Goal: Task Accomplishment & Management: Manage account settings

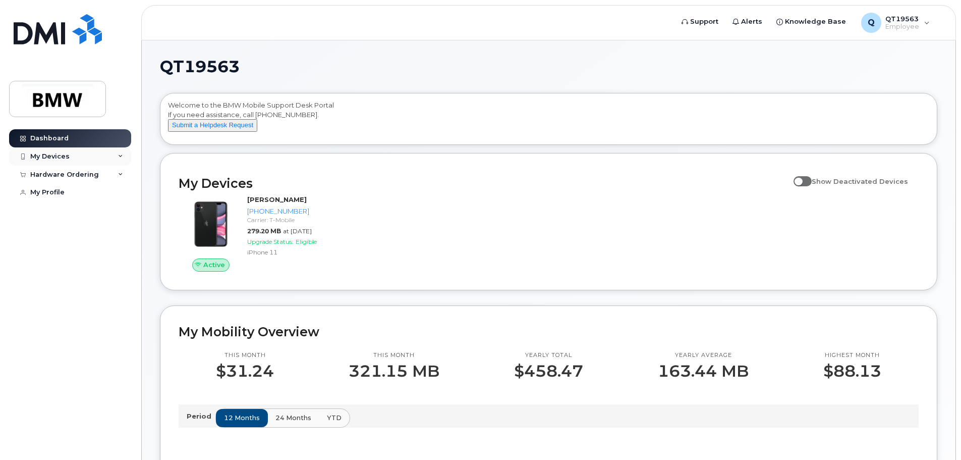
click at [56, 158] on div "My Devices" at bounding box center [49, 156] width 39 height 8
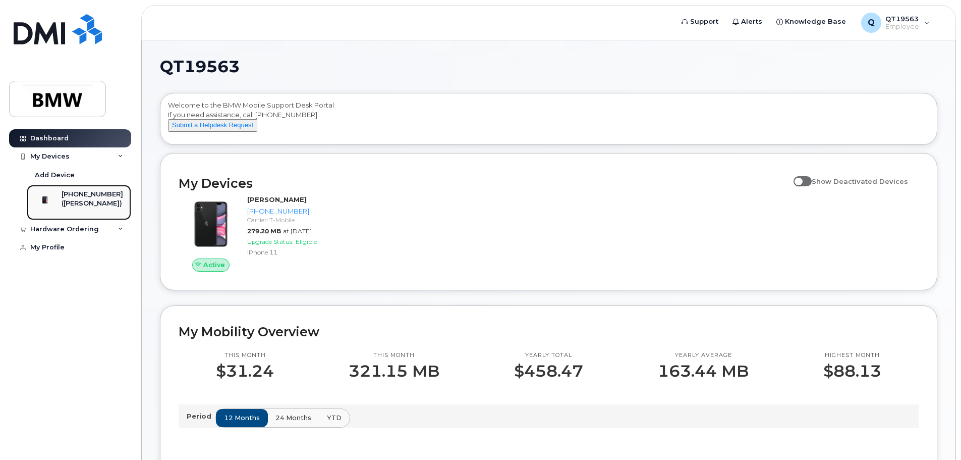
click at [103, 204] on div "([PERSON_NAME])" at bounding box center [93, 203] width 62 height 9
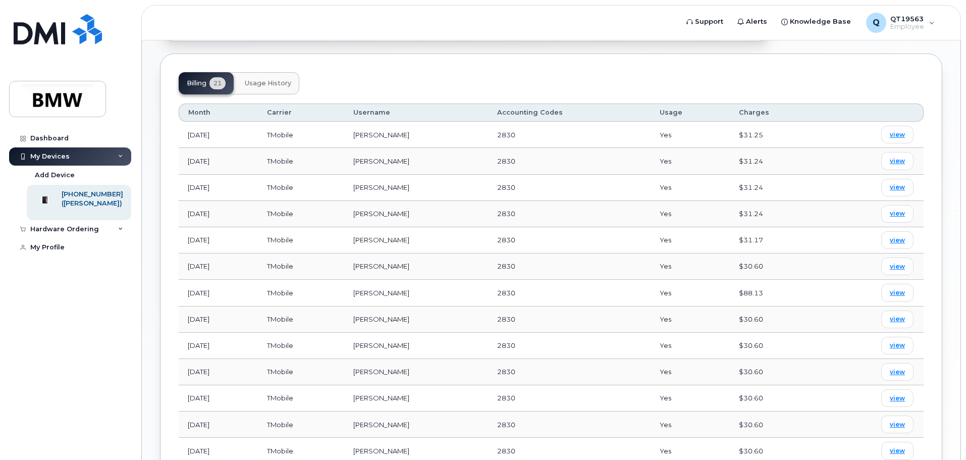
scroll to position [353, 0]
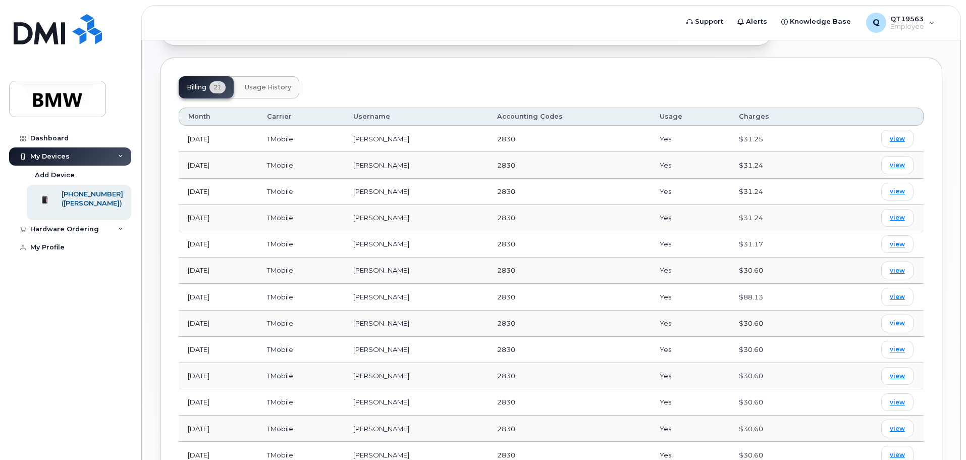
click at [273, 83] on span "Usage History" at bounding box center [268, 87] width 46 height 8
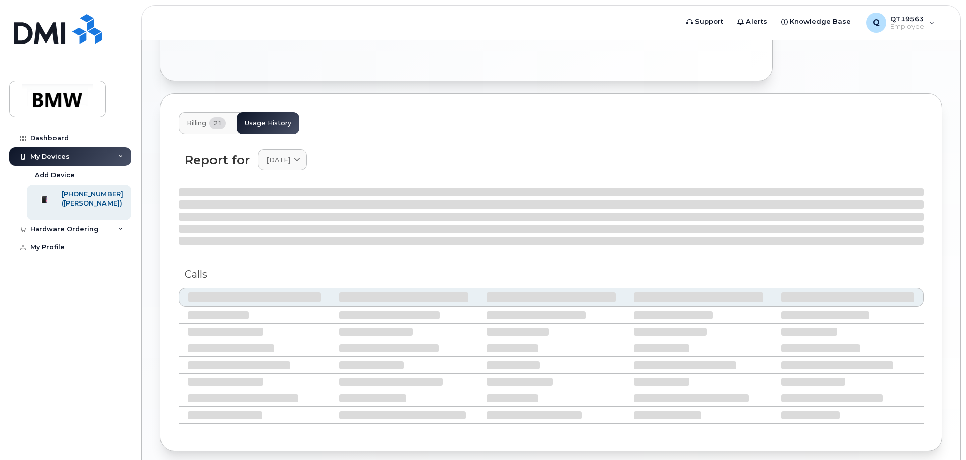
scroll to position [299, 0]
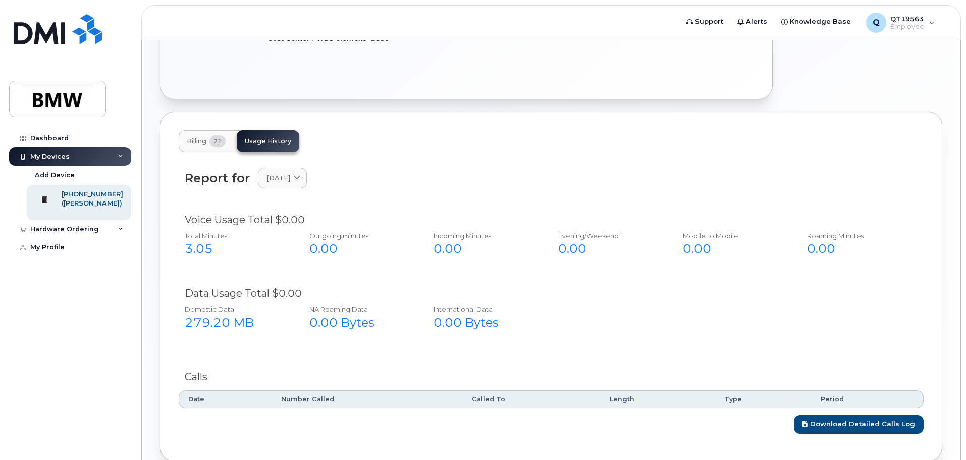
click at [201, 137] on span "Billing" at bounding box center [197, 141] width 20 height 8
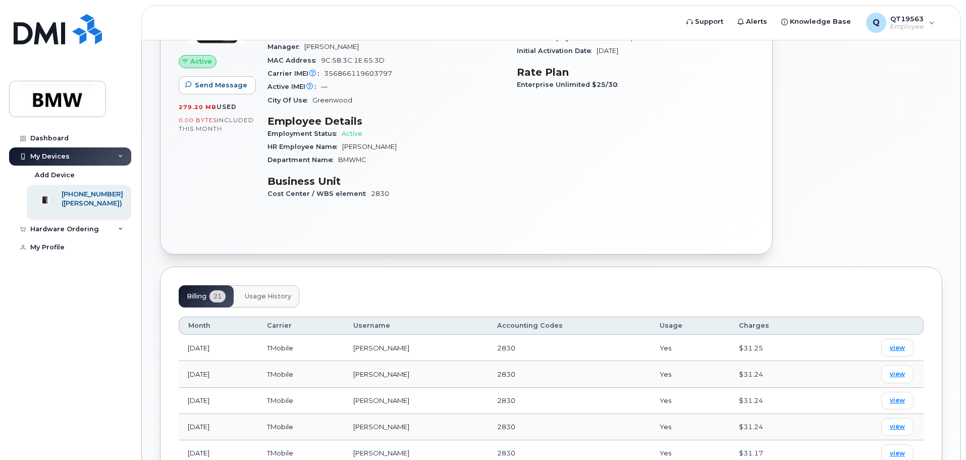
scroll to position [0, 0]
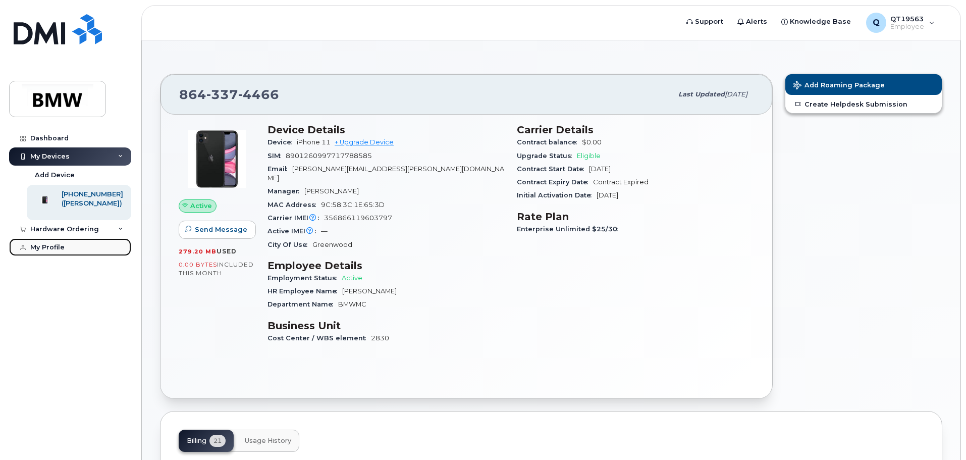
click at [63, 251] on div "My Profile" at bounding box center [47, 247] width 34 height 8
